Goal: Task Accomplishment & Management: Manage account settings

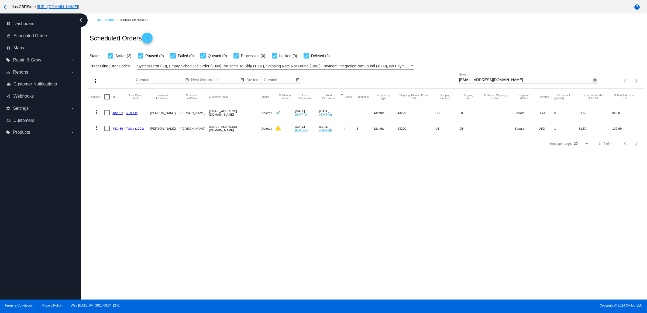
click at [593, 82] on mat-icon "close" at bounding box center [595, 80] width 4 height 4
click at [593, 85] on mat-icon "search" at bounding box center [594, 81] width 6 height 8
type input "[EMAIL_ADDRESS][DOMAIN_NAME]"
click at [100, 115] on mat-icon "more_vert" at bounding box center [96, 112] width 6 height 6
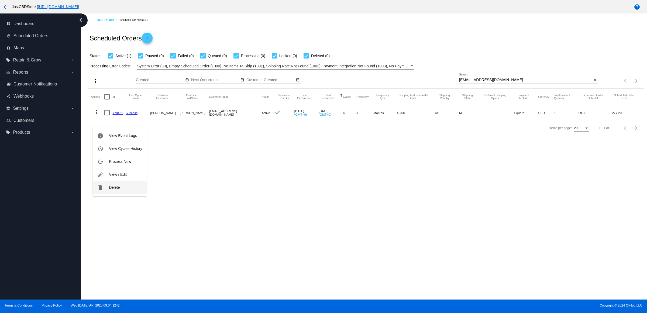
click at [137, 189] on button "delete Delete" at bounding box center [120, 187] width 54 height 13
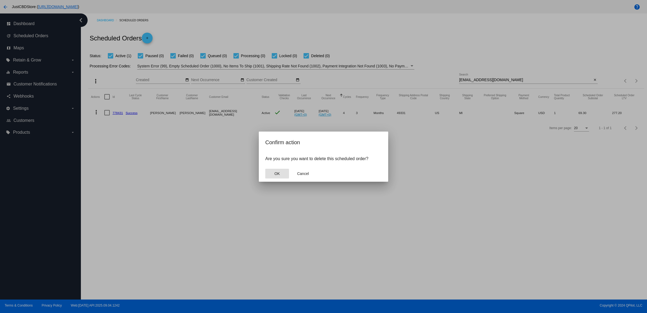
click at [275, 176] on button "OK" at bounding box center [277, 174] width 24 height 10
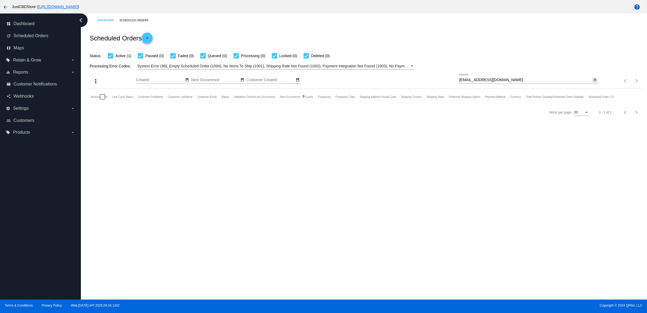
click at [594, 82] on mat-icon "close" at bounding box center [595, 80] width 4 height 4
click at [594, 85] on mat-icon "search" at bounding box center [594, 81] width 6 height 8
type input "[EMAIL_ADDRESS][DOMAIN_NAME]"
click at [119, 115] on link "989278" at bounding box center [117, 113] width 11 height 4
